Goal: Register for event/course

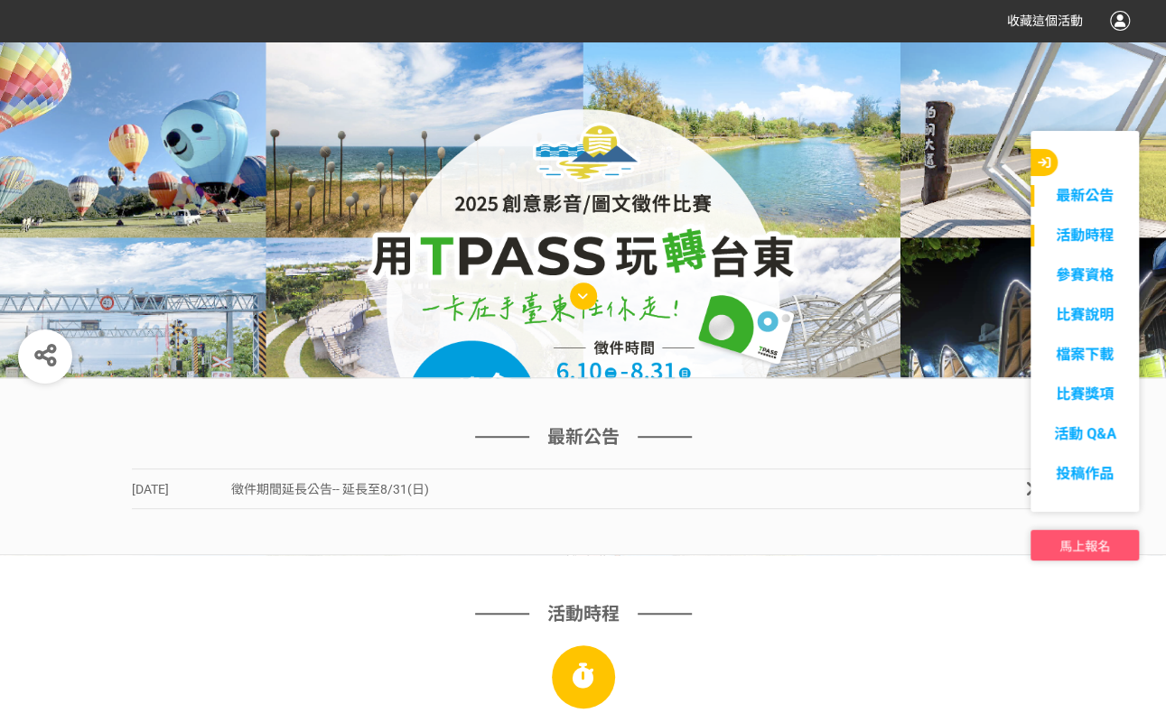
scroll to position [271, 0]
click at [1114, 277] on link "參賽資格" at bounding box center [1084, 276] width 108 height 22
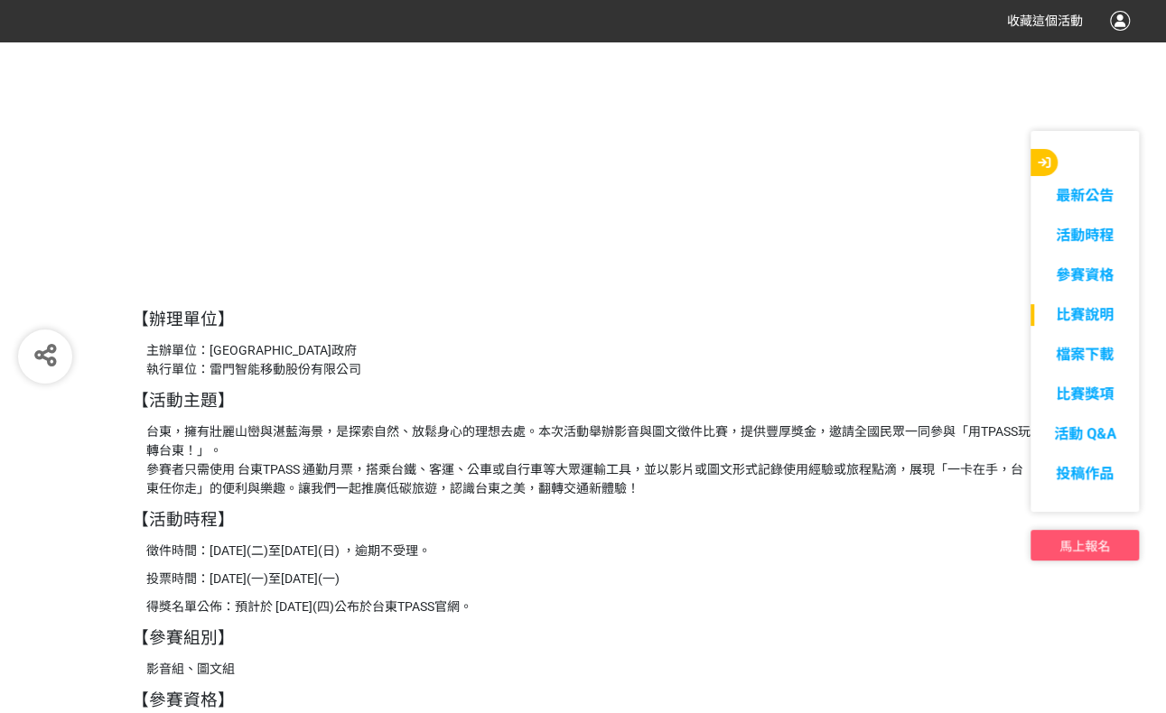
scroll to position [1730, 0]
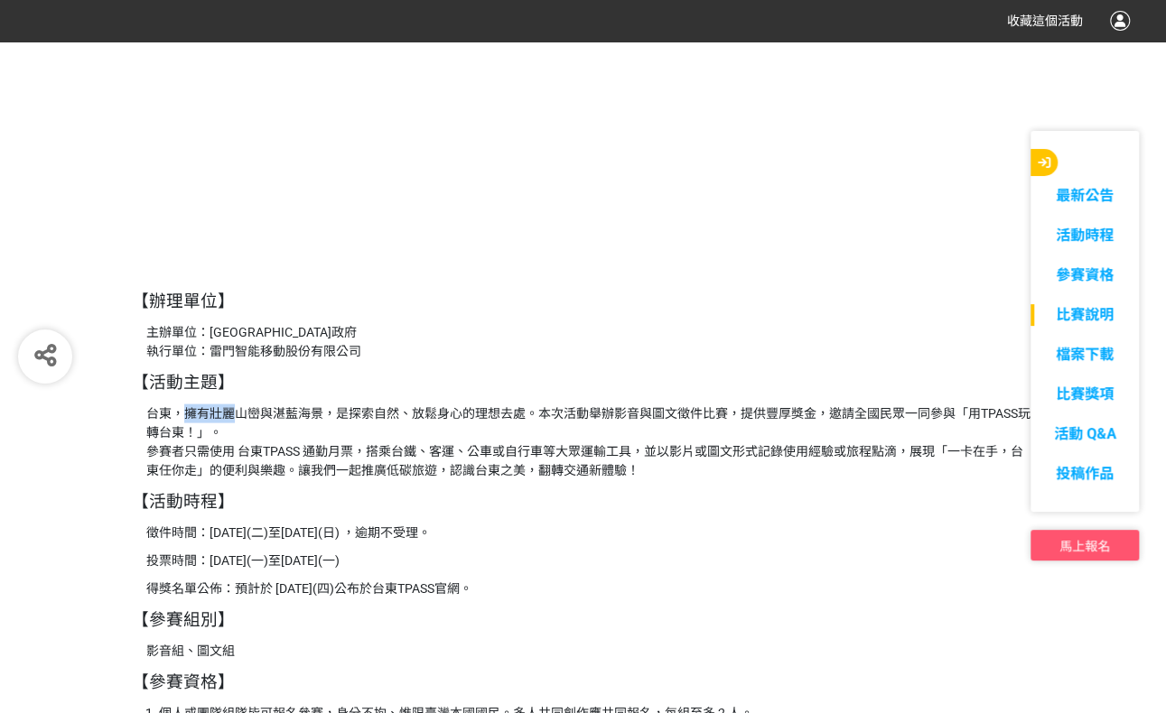
drag, startPoint x: 179, startPoint y: 416, endPoint x: 237, endPoint y: 414, distance: 57.8
click at [237, 414] on p "台東，擁有壯麗山巒與湛藍海景，是探索自然、放鬆身心的理想去處。本次活動舉辦影音與圖文徵件比賽，提供豐厚獎金，邀請全國民眾一同參與「用TPASS玩轉台東！」。 …" at bounding box center [590, 442] width 888 height 76
click at [240, 465] on p "台東，擁有壯麗山巒與湛藍海景，是探索自然、放鬆身心的理想去處。本次活動舉辦影音與圖文徵件比賽，提供豐厚獎金，邀請全國民眾一同參與「用TPASS玩轉台東！」。 …" at bounding box center [590, 442] width 888 height 76
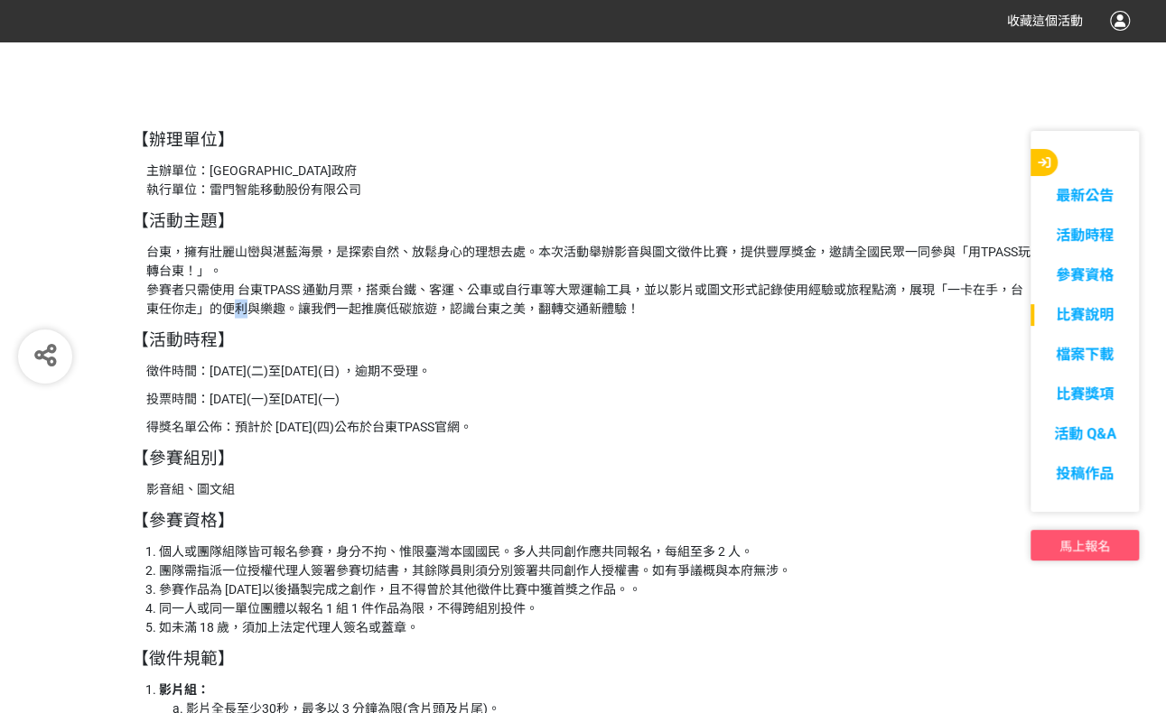
scroll to position [2001, 0]
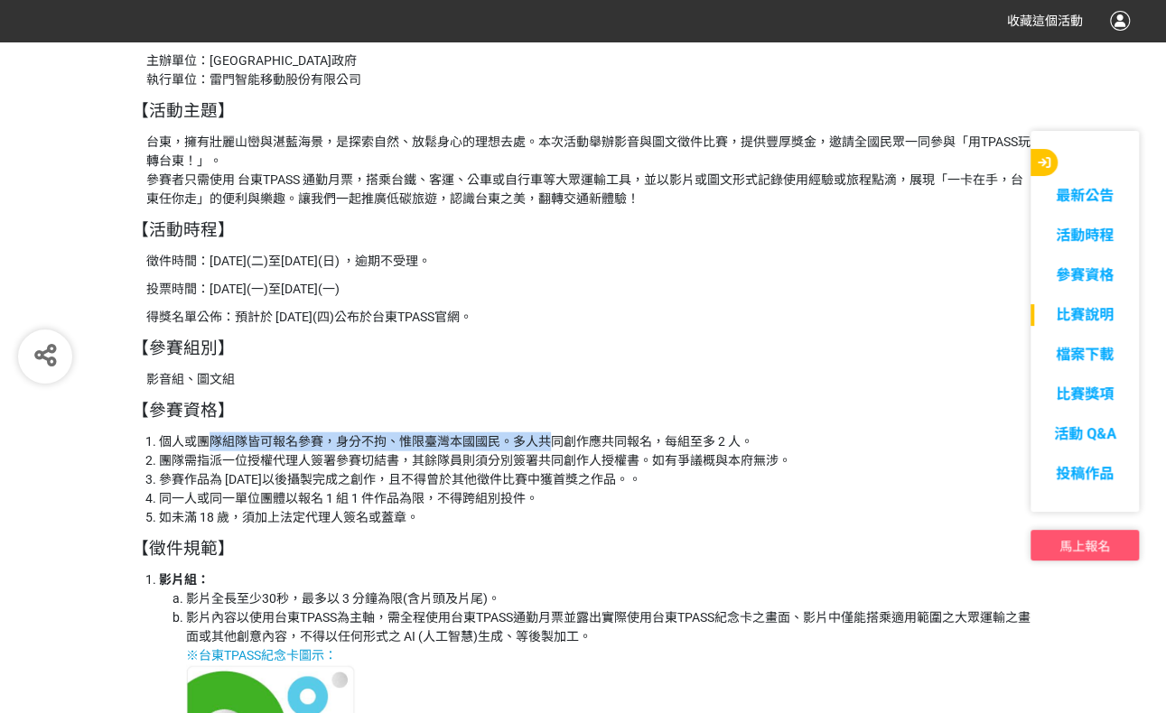
drag, startPoint x: 208, startPoint y: 441, endPoint x: 547, endPoint y: 433, distance: 339.6
click at [547, 433] on li "個人或團隊組隊皆可報名參賽，身分不拘、惟限臺灣本國國民。多人共同創作應共同報名，每組至多 2 人。" at bounding box center [597, 441] width 876 height 19
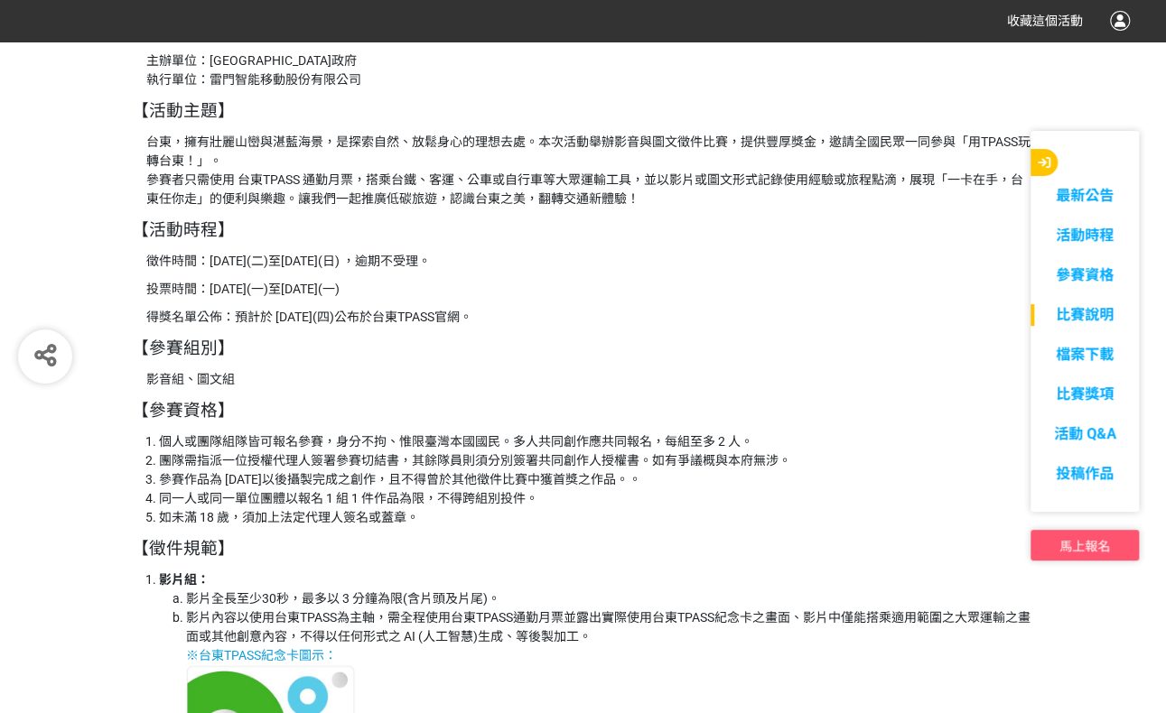
click at [634, 454] on li "團隊需指派一位授權代理人簽署參賽切結書，其餘隊員則須分別簽署共同創作人授權書。如有爭議概與本府無涉。" at bounding box center [597, 460] width 876 height 19
drag, startPoint x: 188, startPoint y: 460, endPoint x: 601, endPoint y: 464, distance: 413.5
click at [601, 464] on li "團隊需指派一位授權代理人簽署參賽切結書，其餘隊員則須分別簽署共同創作人授權書。如有爭議概與本府無涉。" at bounding box center [597, 460] width 876 height 19
click at [437, 497] on li "同一人或同一單位團體以報名 1 組 1 件作品為限，不得跨組別投件。" at bounding box center [597, 498] width 876 height 19
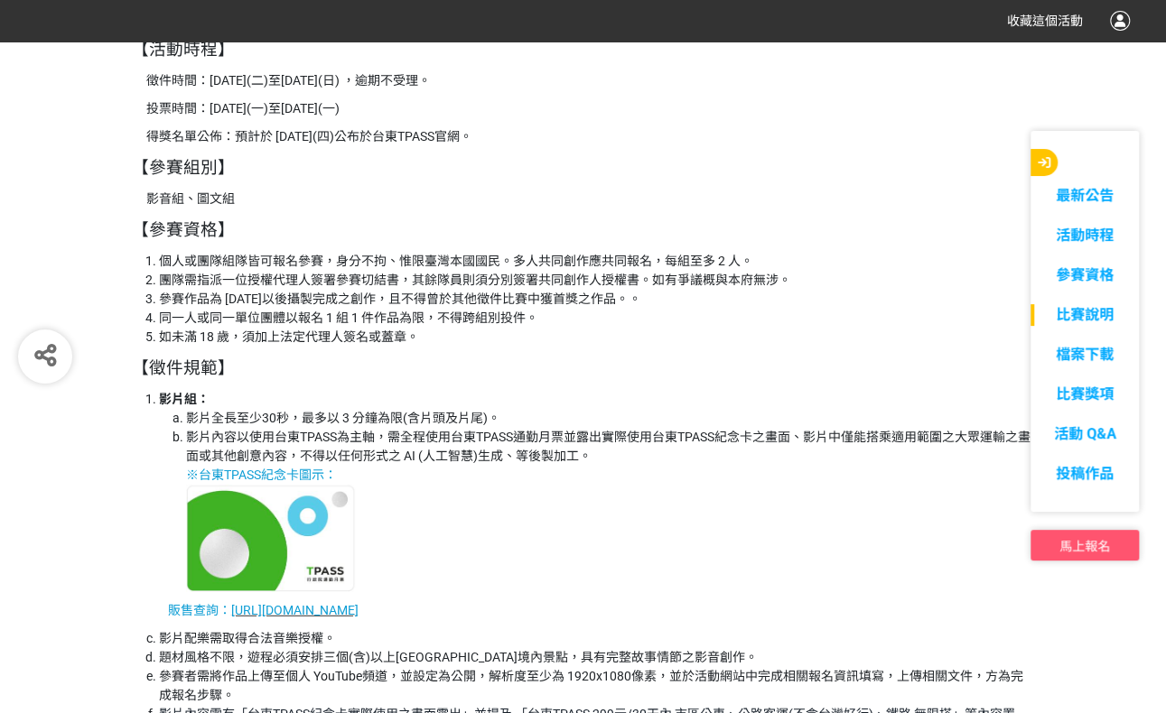
scroll to position [2362, 0]
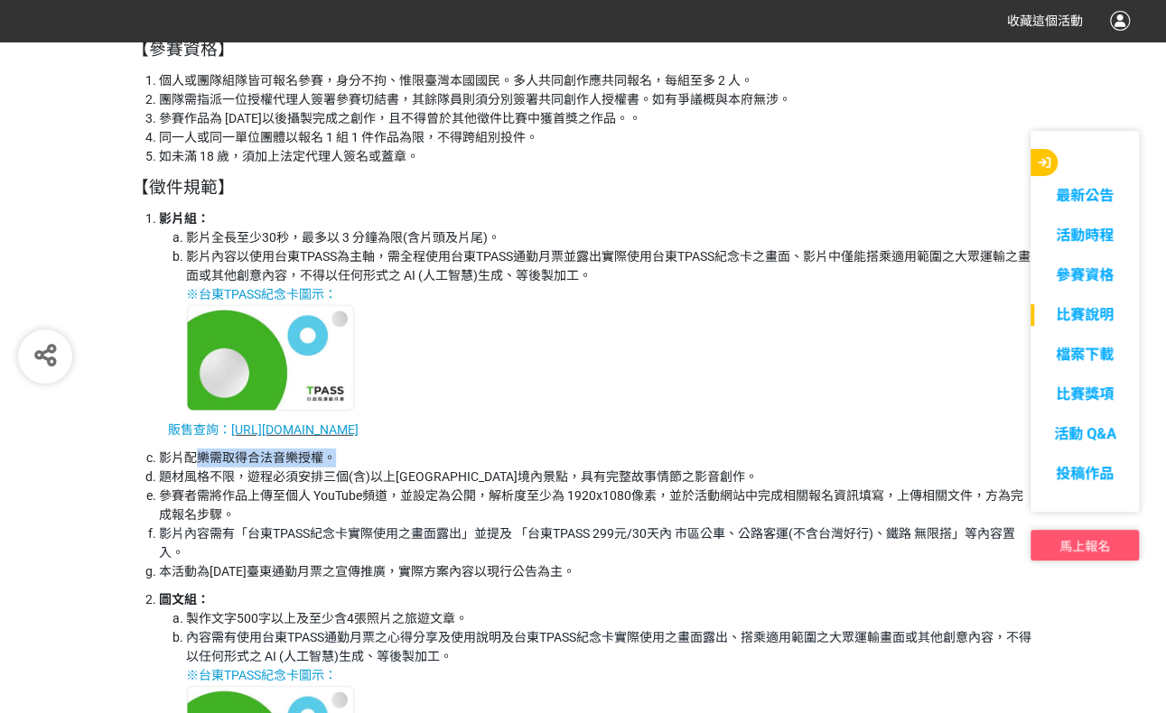
drag, startPoint x: 199, startPoint y: 458, endPoint x: 336, endPoint y: 460, distance: 137.2
click at [336, 460] on li "影片配樂需取得合法音樂授權。" at bounding box center [597, 458] width 876 height 19
drag, startPoint x: 162, startPoint y: 474, endPoint x: 406, endPoint y: 470, distance: 244.7
click at [406, 470] on li "題材風格不限，遊程必須安排三個(含)以上[GEOGRAPHIC_DATA]境內景點，具有完整故事情節之影音創作。" at bounding box center [597, 477] width 876 height 19
click at [480, 475] on li "題材風格不限，遊程必須安排三個(含)以上[GEOGRAPHIC_DATA]境內景點，具有完整故事情節之影音創作。" at bounding box center [597, 477] width 876 height 19
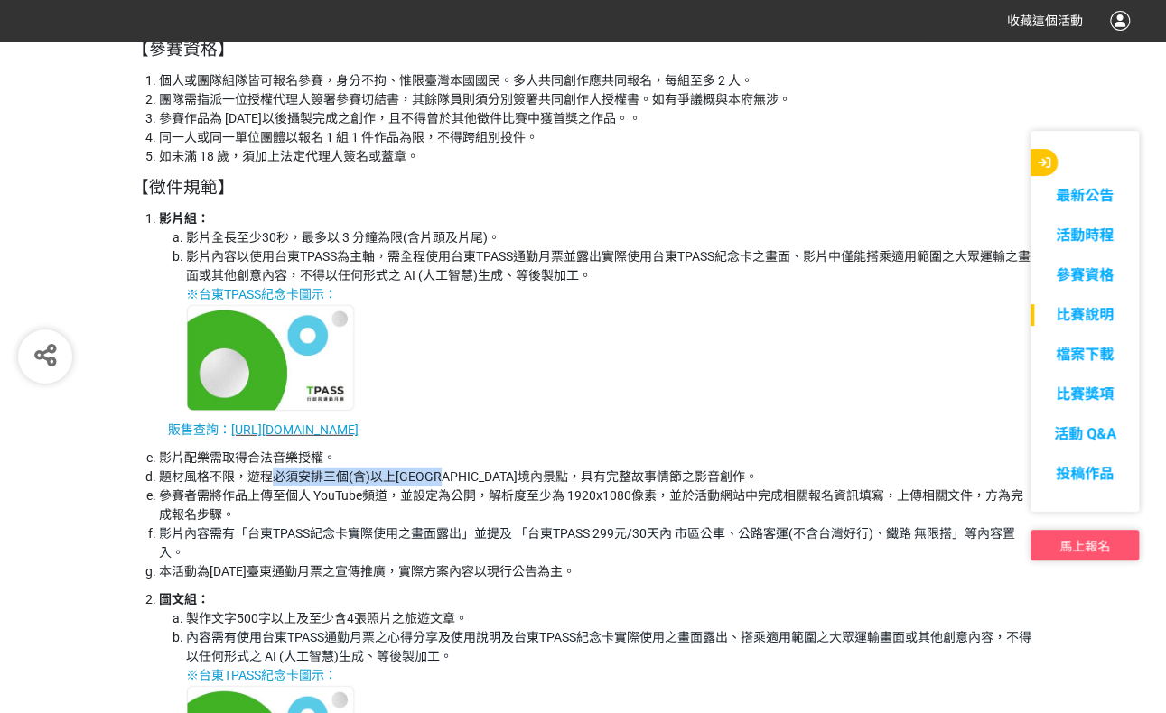
drag, startPoint x: 267, startPoint y: 472, endPoint x: 468, endPoint y: 480, distance: 200.6
click at [468, 480] on li "題材風格不限，遊程必須安排三個(含)以上[GEOGRAPHIC_DATA]境內景點，具有完整故事情節之影音創作。" at bounding box center [597, 477] width 876 height 19
click at [504, 474] on li "題材風格不限，遊程必須安排三個(含)以上[GEOGRAPHIC_DATA]境內景點，具有完整故事情節之影音創作。" at bounding box center [597, 477] width 876 height 19
click at [190, 497] on li "參賽者需將作品上傳至個人 YouTube頻道，並設定為公開，解析度至少為 1920x1080像素，並於活動網站中完成相關報名資訊填寫，上傳相關文件，方為完成報…" at bounding box center [597, 506] width 876 height 38
click at [171, 511] on li "參賽者需將作品上傳至個人 YouTube頻道，並設定為公開，解析度至少為 1920x1080像素，並於活動網站中完成相關報名資訊填寫，上傳相關文件，方為完成報…" at bounding box center [597, 506] width 876 height 38
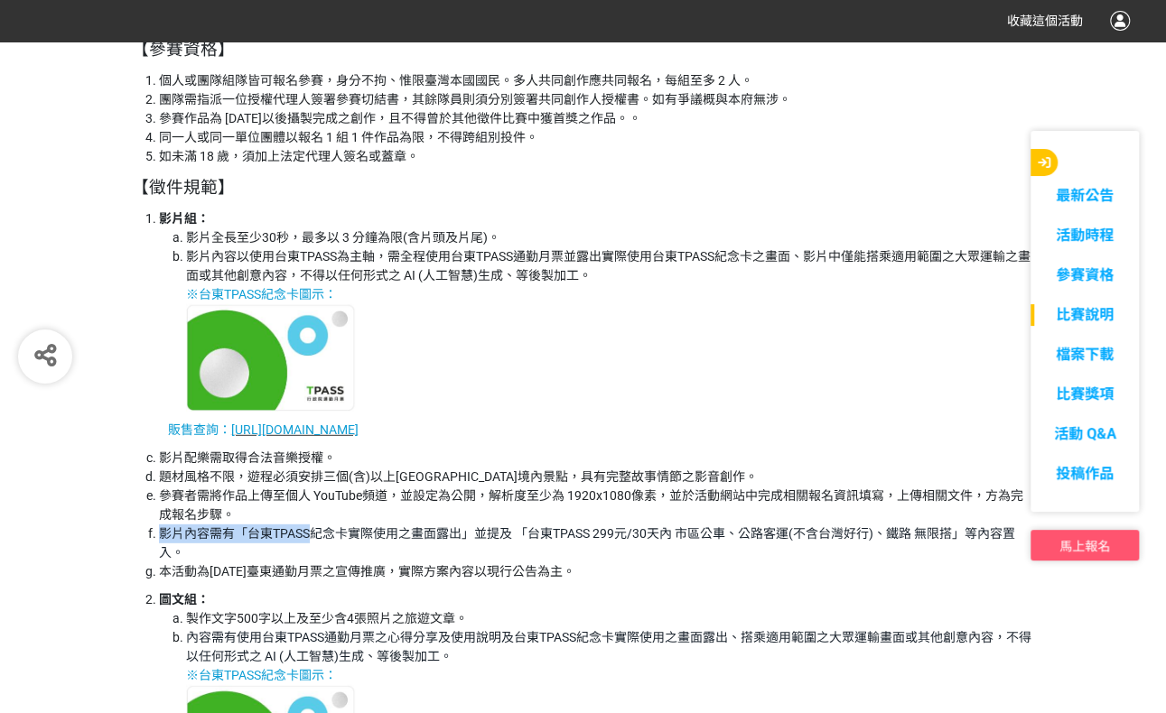
drag, startPoint x: 149, startPoint y: 528, endPoint x: 312, endPoint y: 533, distance: 163.5
click at [312, 533] on li "影片內容需有「台東TPASS紀念卡實際使用之畫面露出」並提及 「台東TPASS 299元/30天內 市區公車、公路客運(不含台灣好行)、鐵路 無限搭」等內容置…" at bounding box center [597, 544] width 876 height 38
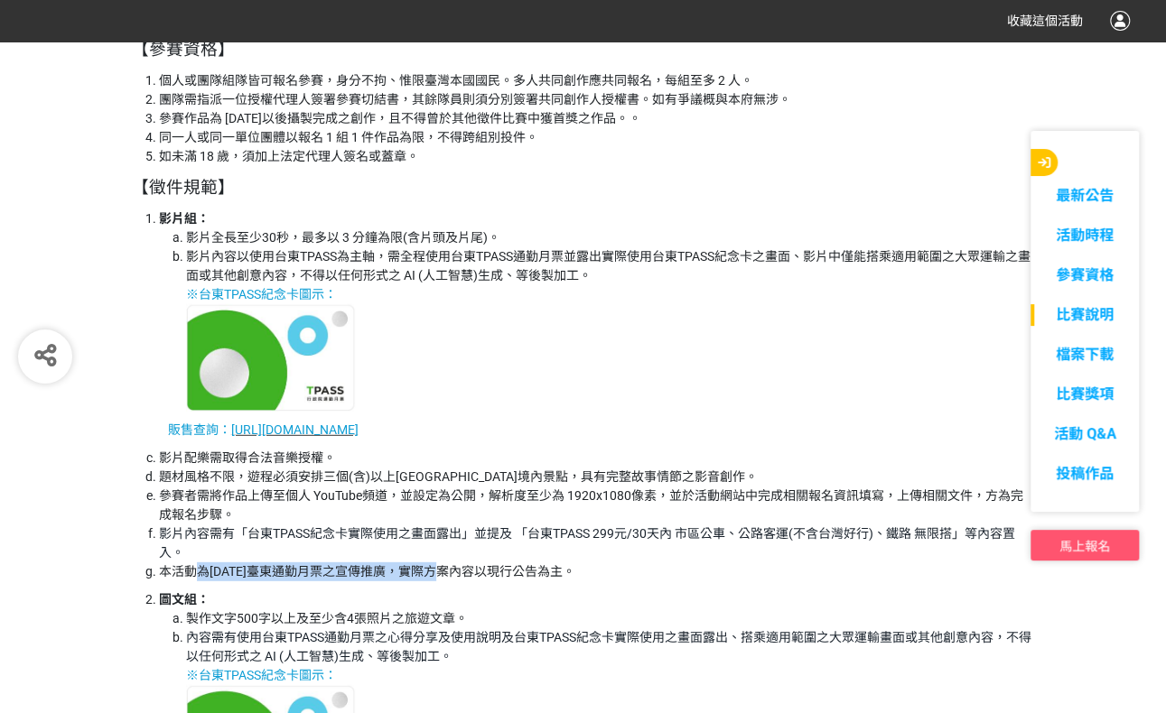
drag, startPoint x: 201, startPoint y: 576, endPoint x: 451, endPoint y: 572, distance: 250.1
click at [451, 572] on li "本活動為[DATE]臺東通勤月票之宣傳推廣，實際方案內容以現行公告為主。" at bounding box center [597, 571] width 876 height 19
drag, startPoint x: 675, startPoint y: 502, endPoint x: 682, endPoint y: 495, distance: 9.6
click at [682, 495] on li "參賽者需將作品上傳至個人 YouTube頻道，並設定為公開，解析度至少為 1920x1080像素，並於活動網站中完成相關報名資訊填寫，上傳相關文件，方為完成報…" at bounding box center [597, 506] width 876 height 38
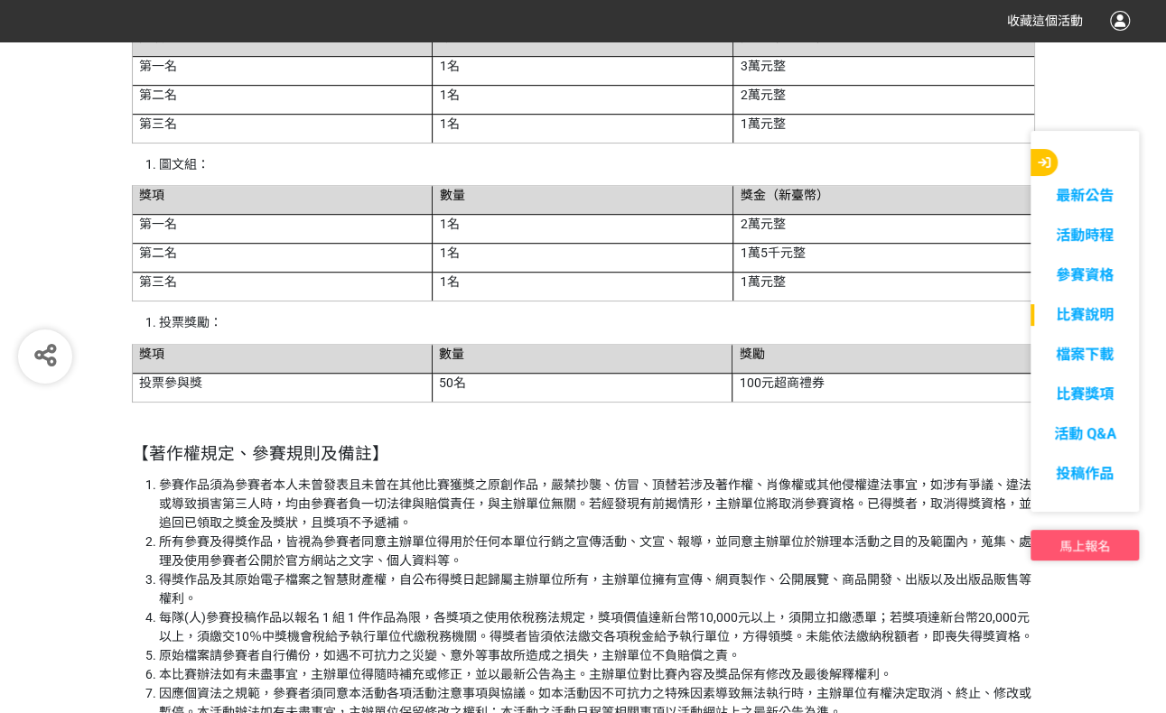
scroll to position [4077, 0]
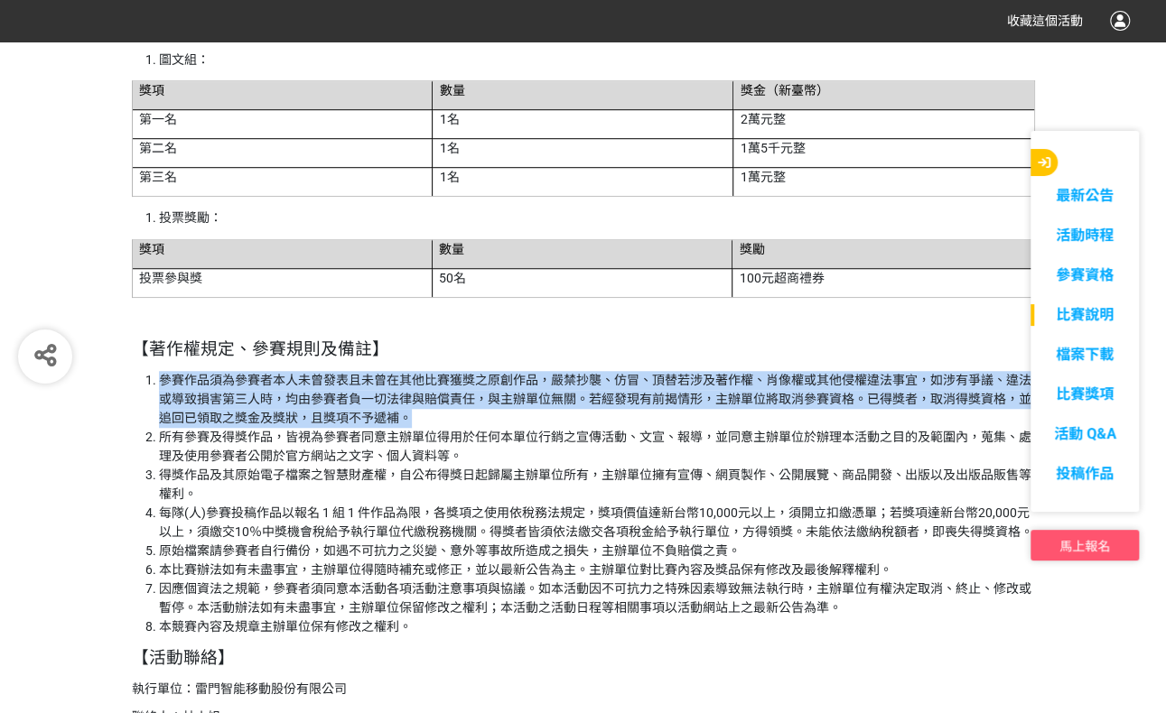
drag, startPoint x: 163, startPoint y: 379, endPoint x: 408, endPoint y: 414, distance: 247.1
click at [408, 414] on li "參賽作品須為參賽者本人未曾發表且未曾在其他比賽獲獎之原創作品，嚴禁抄襲、仿冒、頂替若涉及著作權、肖像權或其他侵權違法事宜，如涉有爭議、違法或導致損害第三人時，…" at bounding box center [597, 399] width 876 height 57
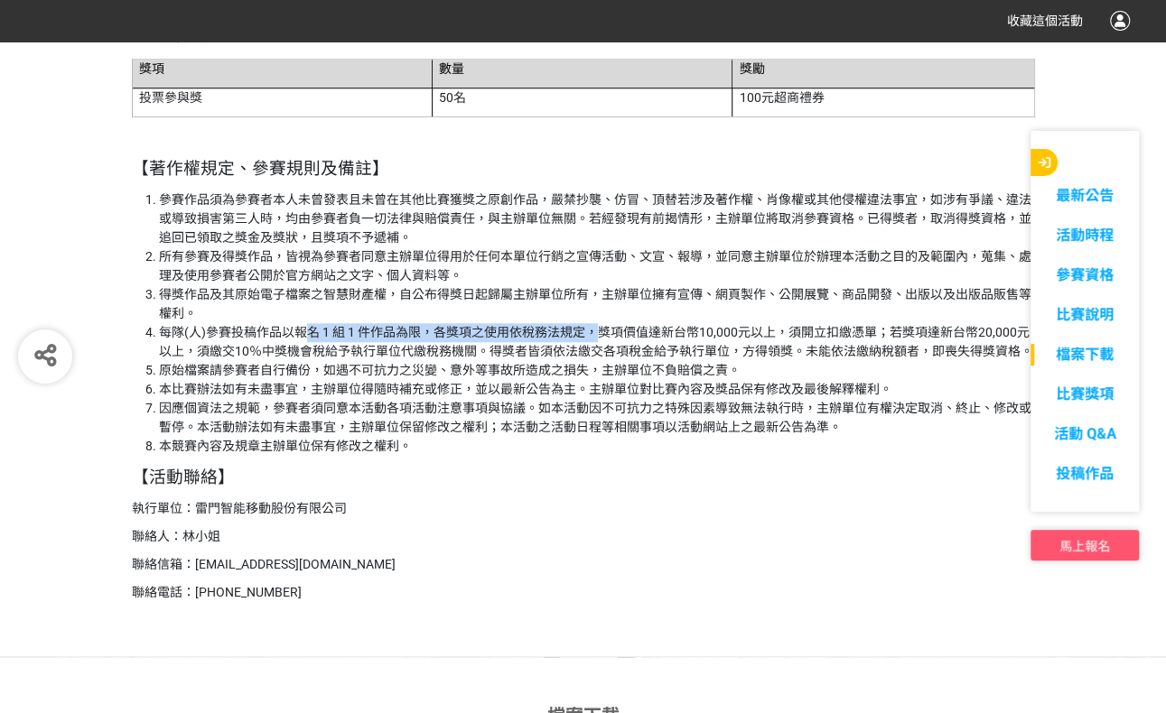
drag, startPoint x: 308, startPoint y: 335, endPoint x: 599, endPoint y: 342, distance: 290.8
click at [599, 342] on li "每隊(人)參賽投稿作品以報名 1 組 1 件作品為限，各獎項之使用依稅務法規定，獎項價值達新台幣10,000元以上，須開立扣繳憑單；若獎項達新台幣20,000…" at bounding box center [597, 342] width 876 height 38
click at [458, 386] on li "本比賽辦法如有未盡事宜，主辦單位得隨時補充或修正，並以最新公告為主。主辦單位對比賽內容及獎品保有修改及最後解釋權利。" at bounding box center [597, 389] width 876 height 19
drag, startPoint x: 305, startPoint y: 335, endPoint x: 421, endPoint y: 339, distance: 115.7
click at [421, 339] on li "每隊(人)參賽投稿作品以報名 1 組 1 件作品為限，各獎項之使用依稅務法規定，獎項價值達新台幣10,000元以上，須開立扣繳憑單；若獎項達新台幣20,000…" at bounding box center [597, 342] width 876 height 38
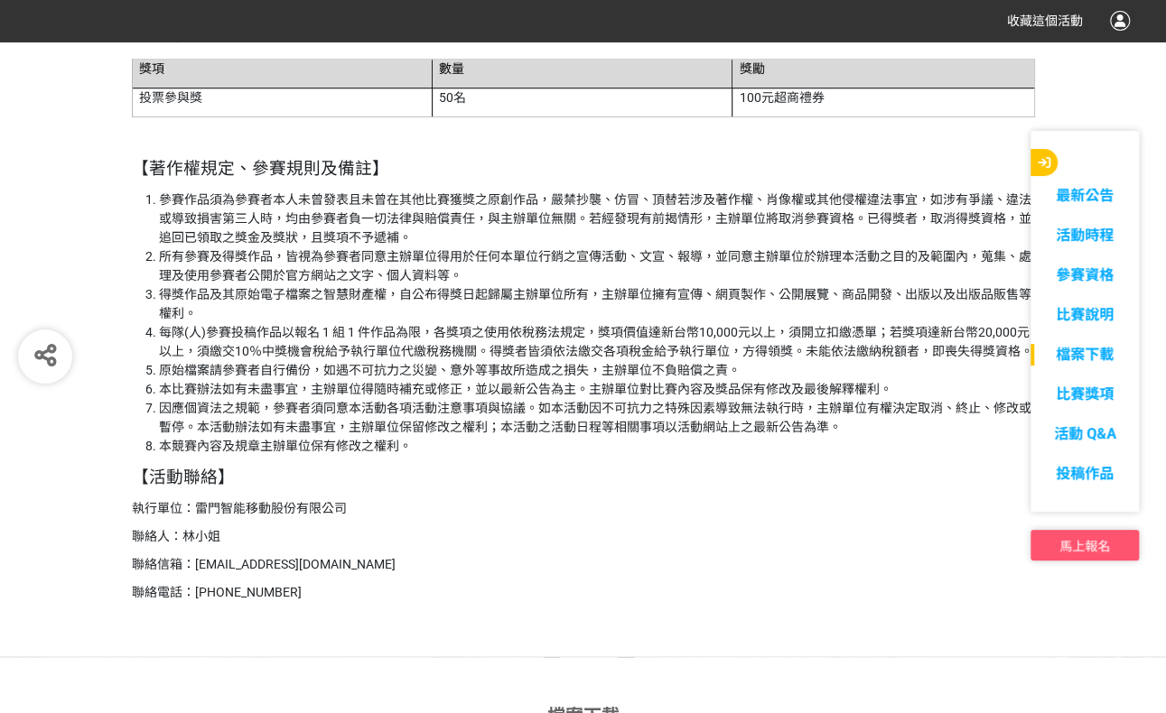
drag, startPoint x: 297, startPoint y: 388, endPoint x: 273, endPoint y: 390, distance: 24.4
click at [292, 389] on li "本比賽辦法如有未盡事宜，主辦單位得隨時補充或修正，並以最新公告為主。主辦單位對比賽內容及獎品保有修改及最後解釋權利。" at bounding box center [597, 389] width 876 height 19
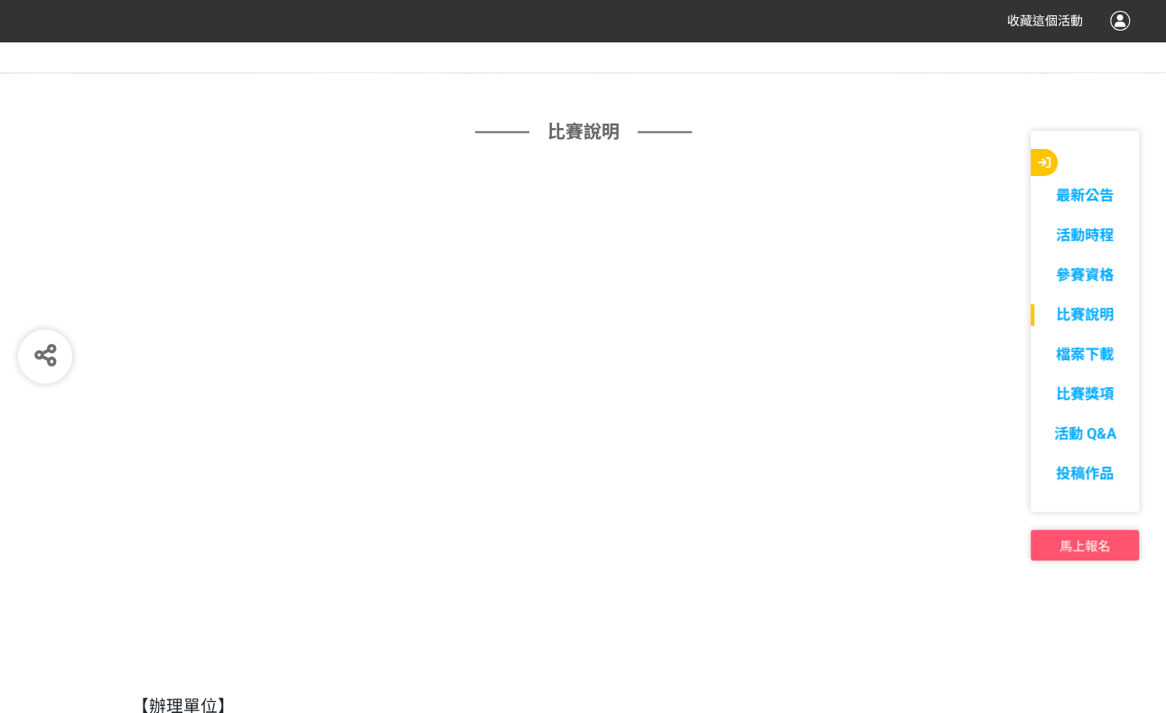
scroll to position [1188, 0]
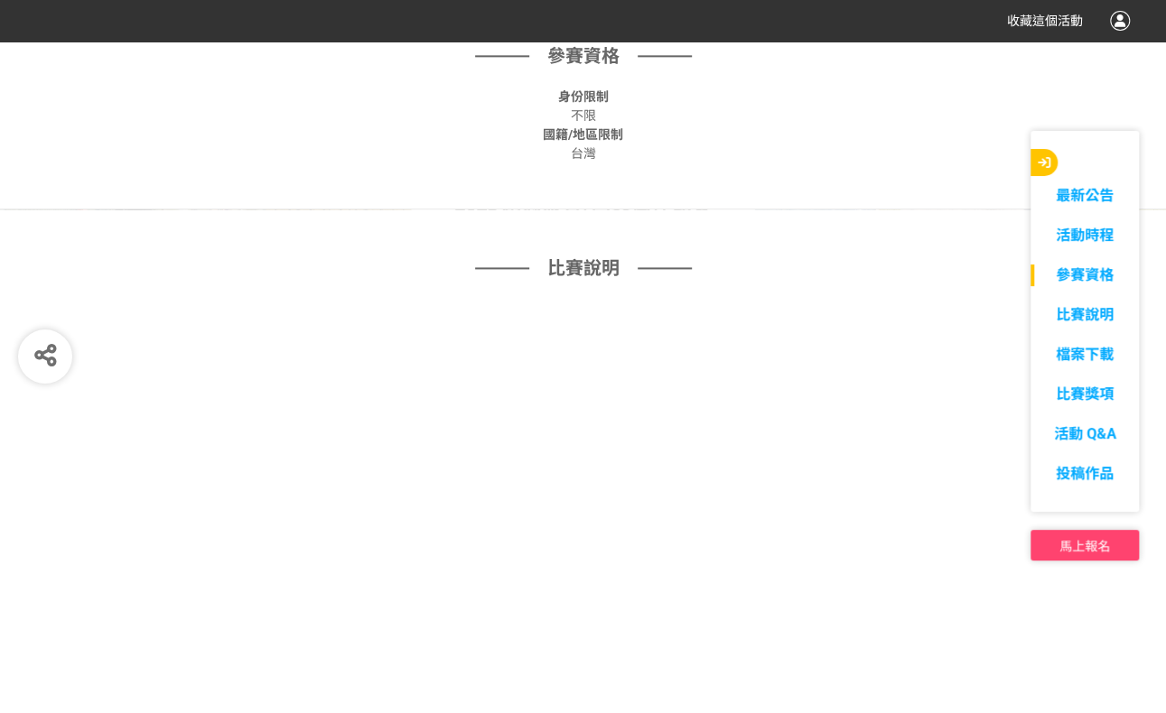
click at [1114, 544] on button "馬上報名" at bounding box center [1084, 545] width 108 height 31
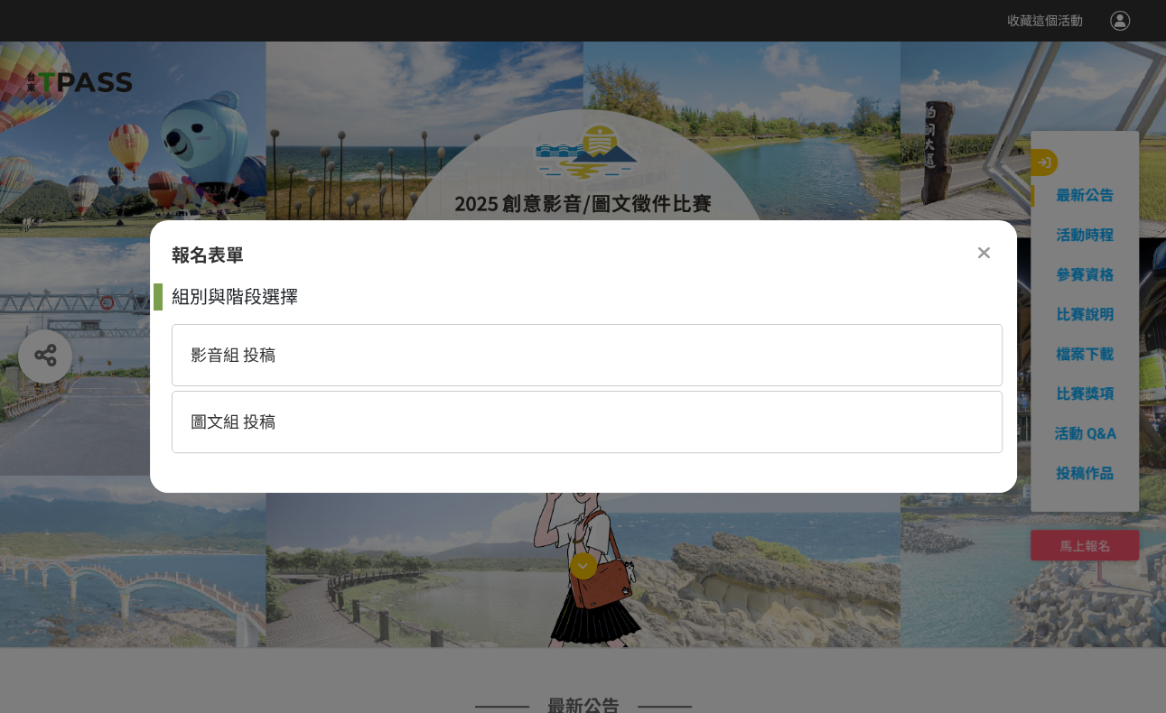
scroll to position [0, 0]
click at [608, 355] on div "影音組 投稿" at bounding box center [587, 355] width 831 height 62
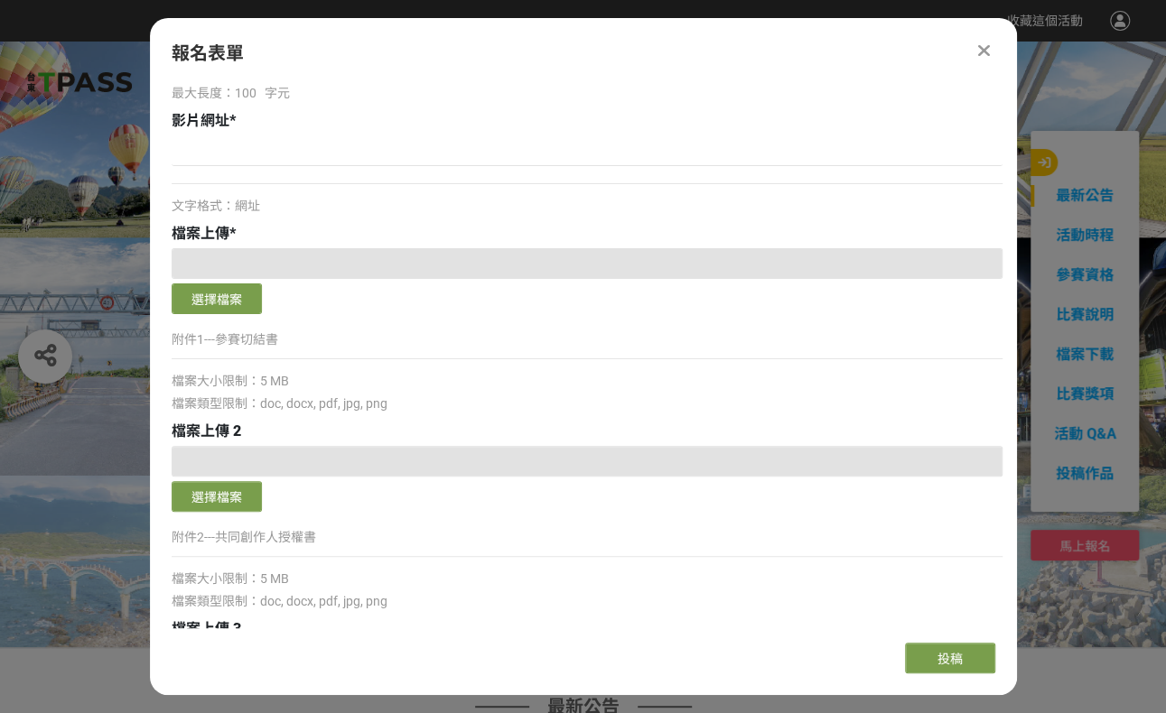
scroll to position [894, 0]
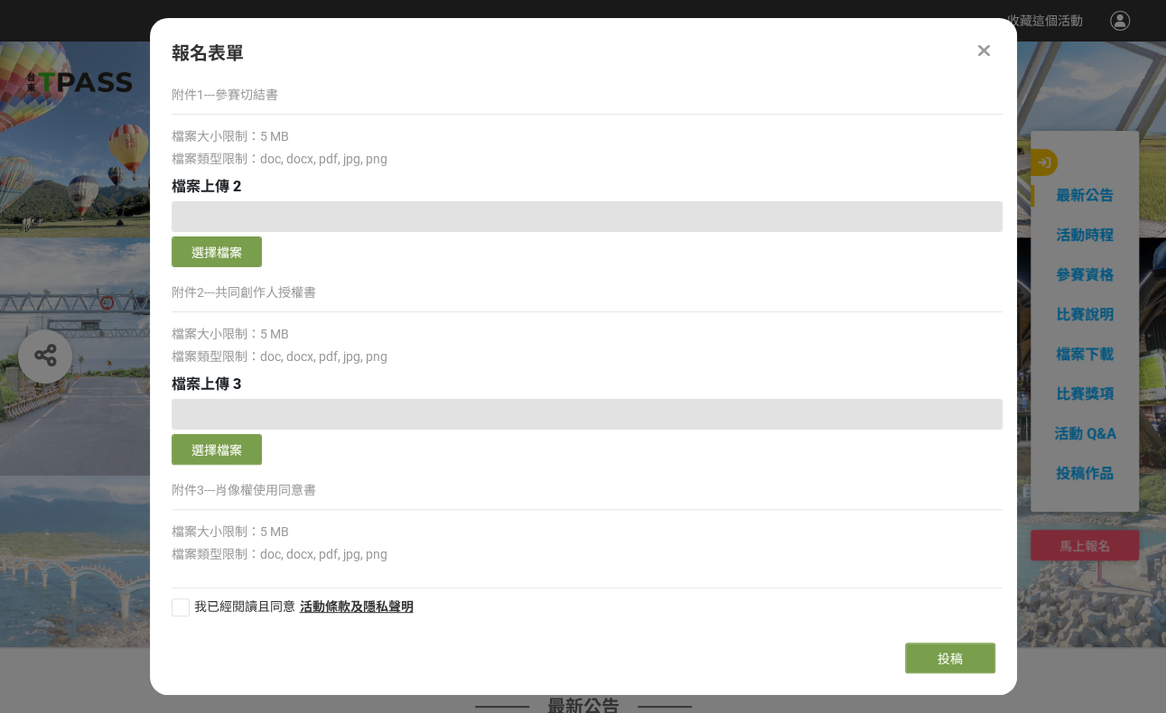
click at [985, 50] on icon at bounding box center [984, 51] width 12 height 18
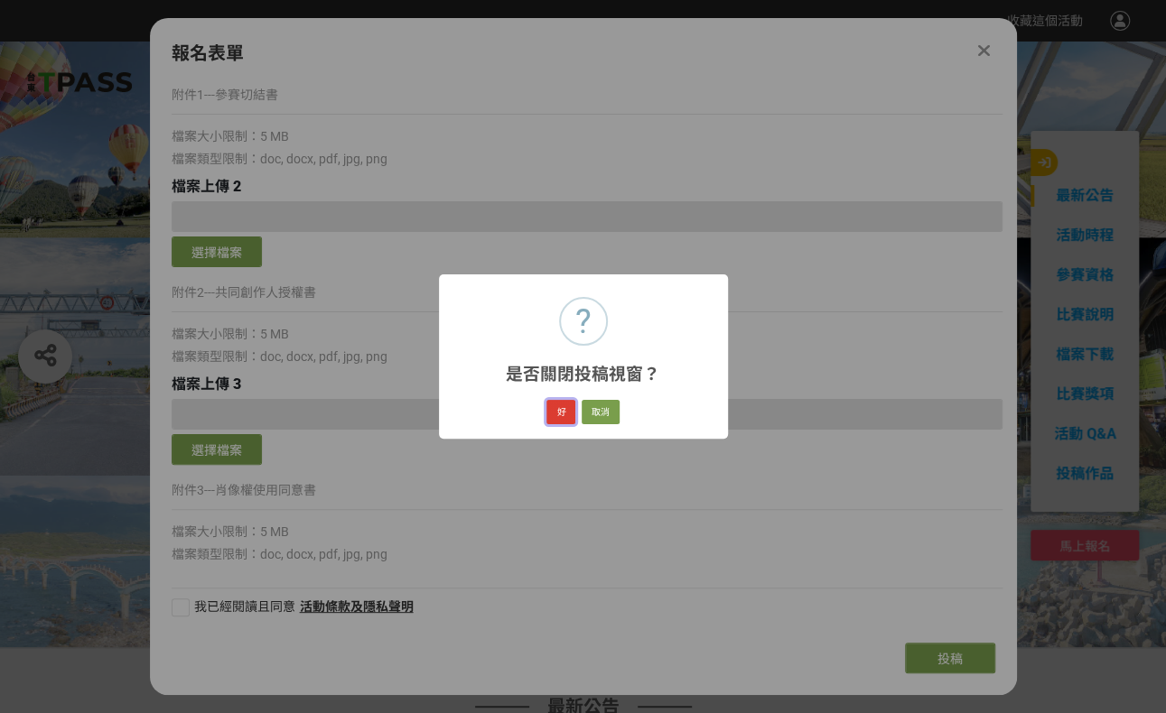
click at [560, 410] on button "好" at bounding box center [560, 412] width 29 height 25
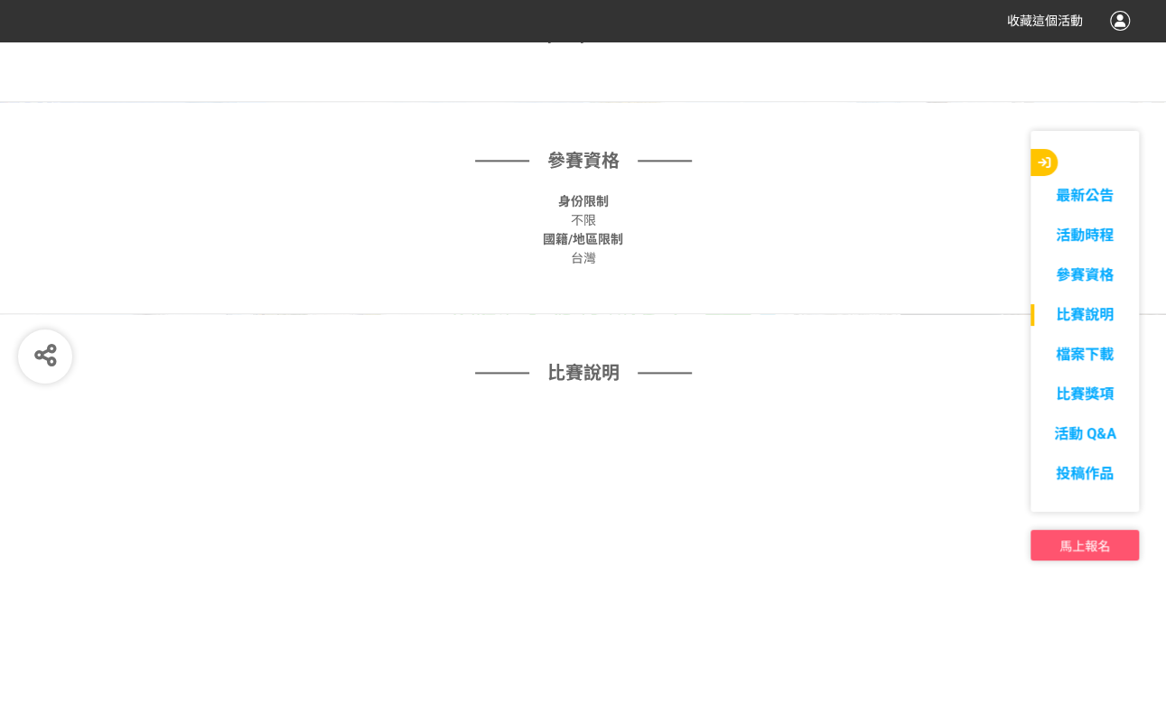
scroll to position [1806, 0]
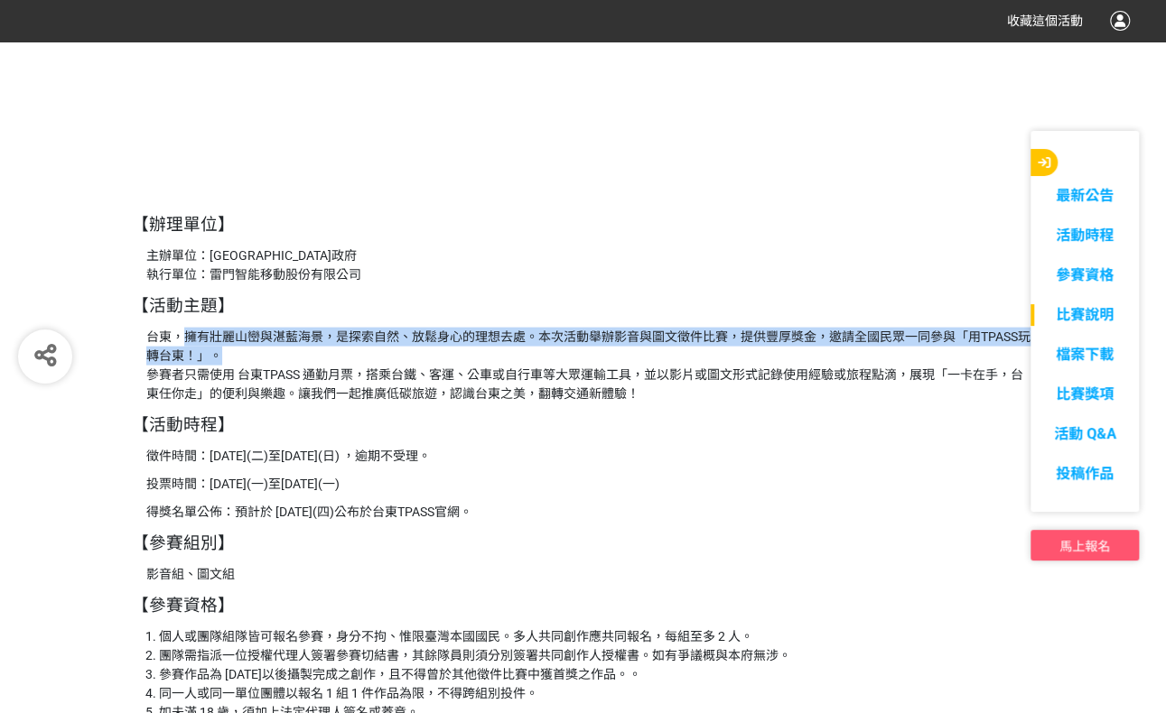
drag, startPoint x: 228, startPoint y: 334, endPoint x: 367, endPoint y: 354, distance: 140.5
click at [367, 354] on p "台東，擁有壯麗山巒與湛藍海景，是探索自然、放鬆身心的理想去處。本次活動舉辦影音與圖文徵件比賽，提供豐厚獎金，邀請全國民眾一同參與「用TPASS玩轉台東！」。 …" at bounding box center [590, 366] width 888 height 76
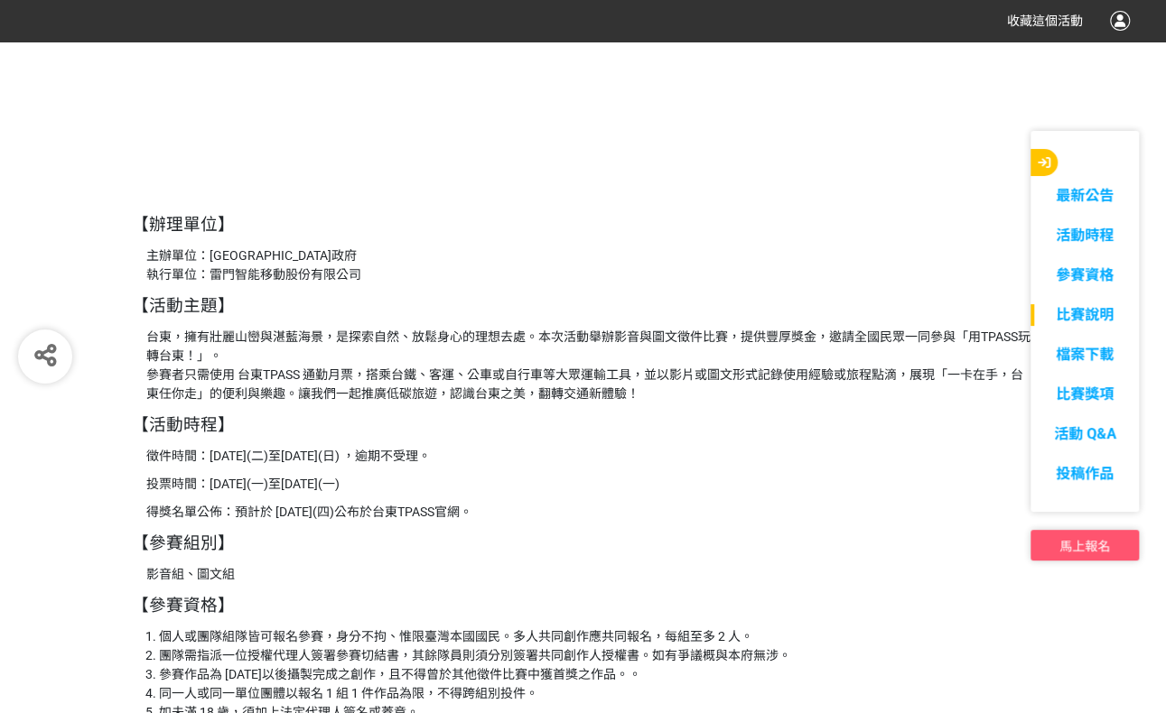
drag, startPoint x: 252, startPoint y: 375, endPoint x: 198, endPoint y: 416, distance: 68.3
click at [251, 376] on p "台東，擁有壯麗山巒與湛藍海景，是探索自然、放鬆身心的理想去處。本次活動舉辦影音與圖文徵件比賽，提供豐厚獎金，邀請全國民眾一同參與「用TPASS玩轉台東！」。 …" at bounding box center [590, 366] width 888 height 76
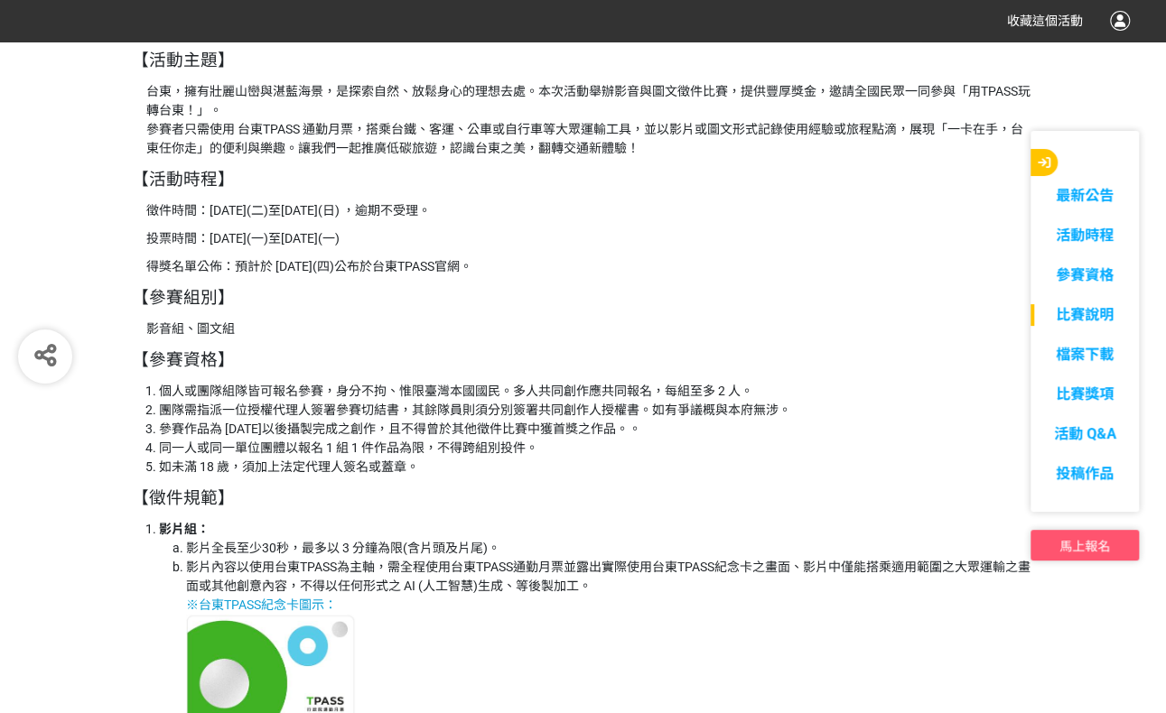
scroll to position [2167, 0]
